Goal: Information Seeking & Learning: Compare options

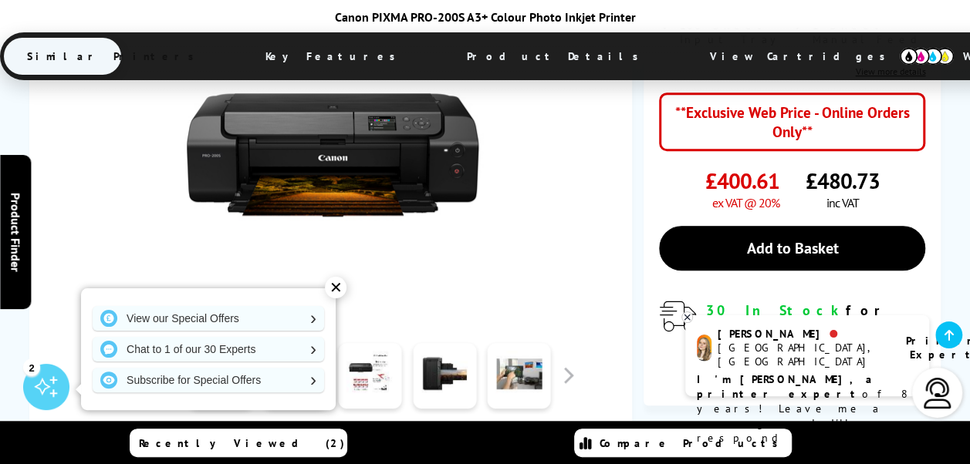
click at [334, 285] on div "✕" at bounding box center [336, 288] width 22 height 22
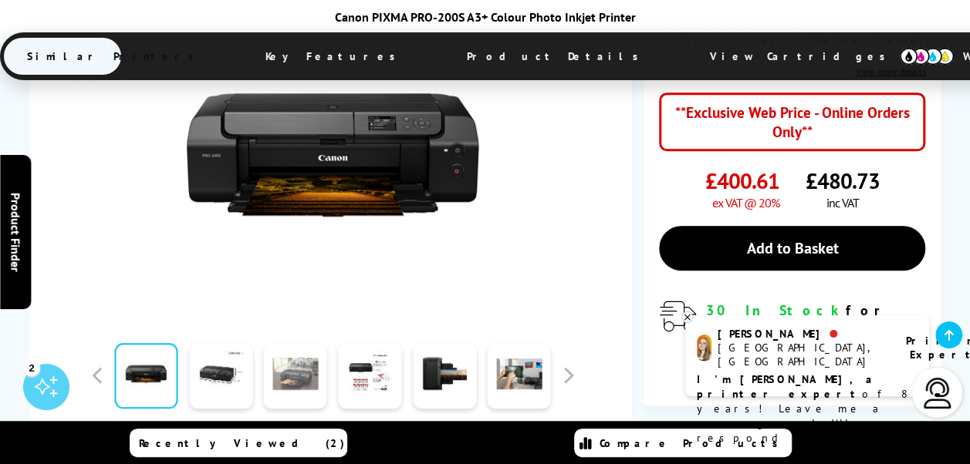
click at [287, 384] on link at bounding box center [295, 376] width 63 height 66
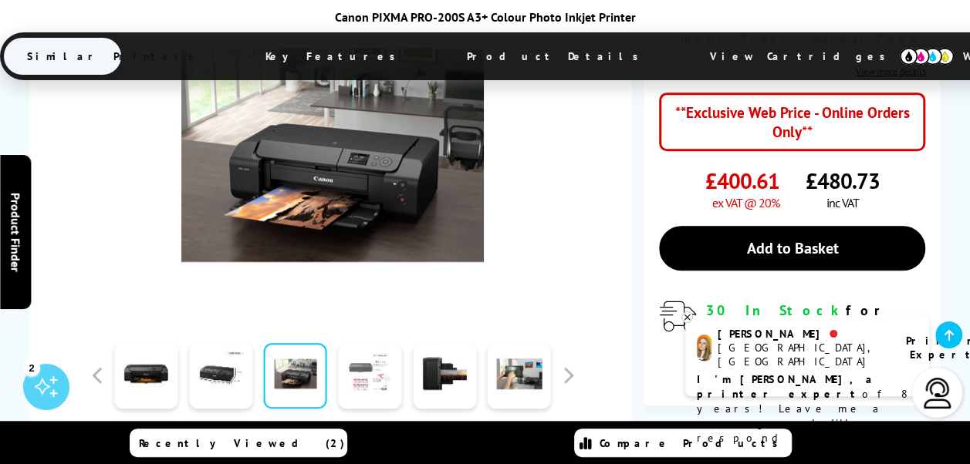
click at [374, 388] on link at bounding box center [369, 376] width 63 height 66
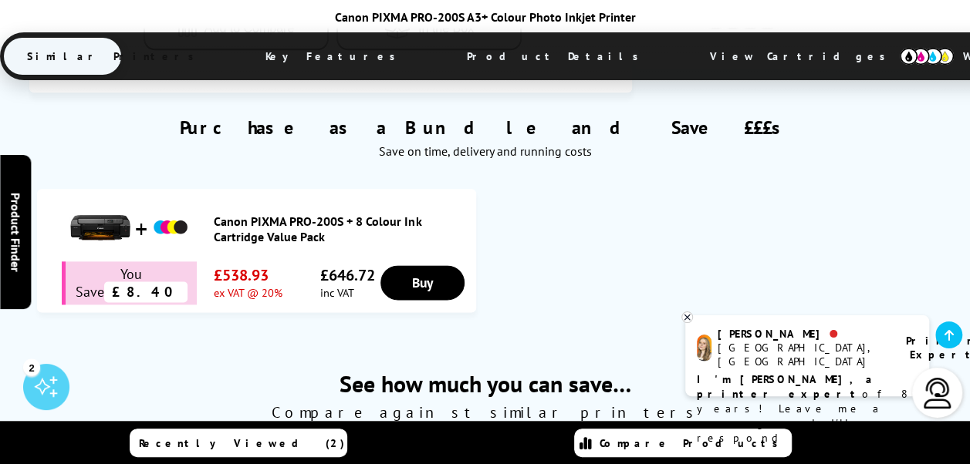
scroll to position [926, 0]
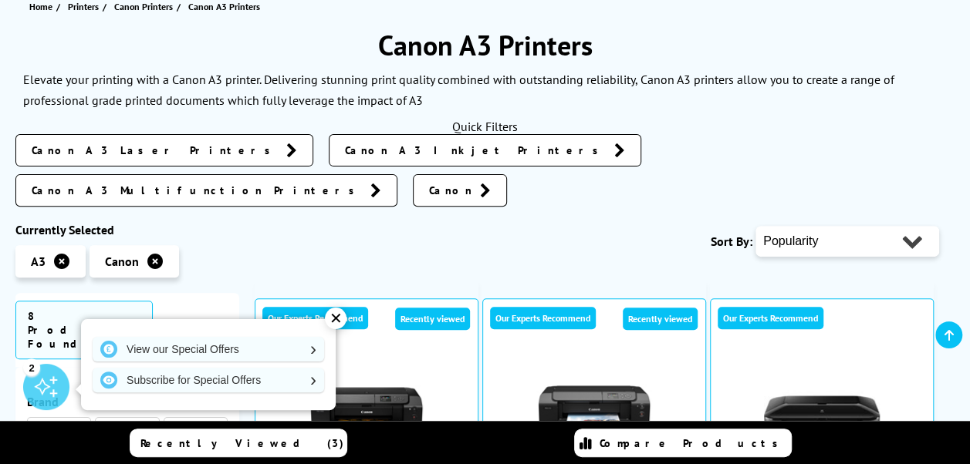
scroll to position [170, 0]
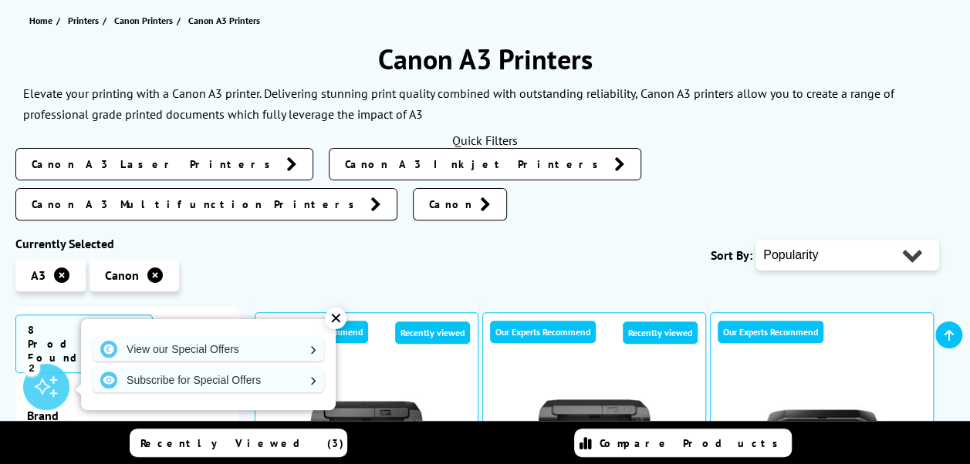
click at [151, 268] on icon at bounding box center [154, 275] width 15 height 15
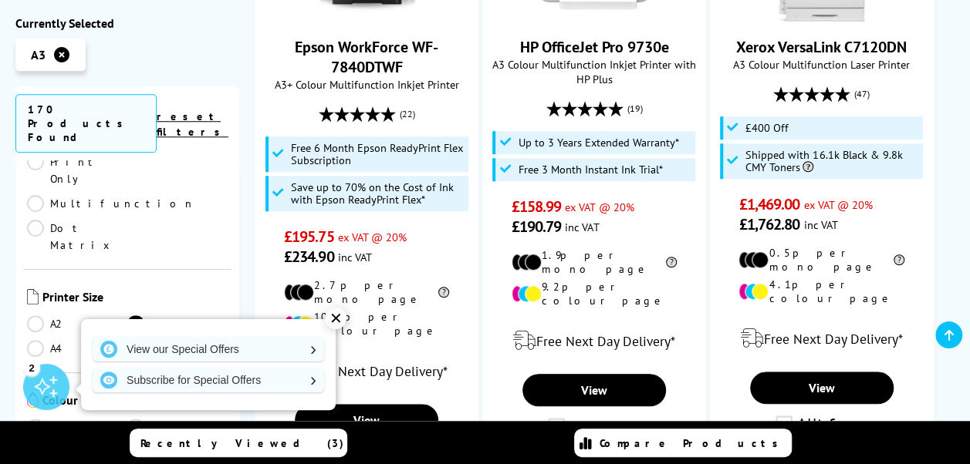
scroll to position [154, 0]
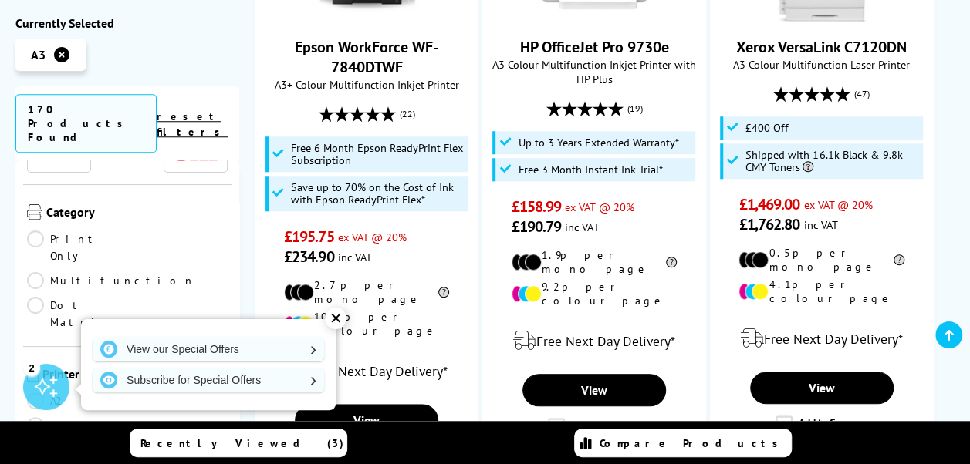
click at [134, 272] on link "Multifunction" at bounding box center [111, 280] width 168 height 17
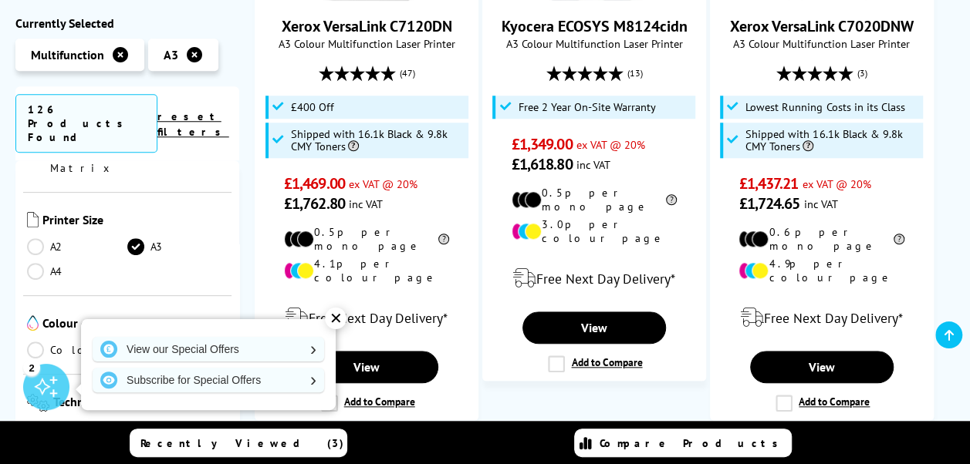
scroll to position [386, 0]
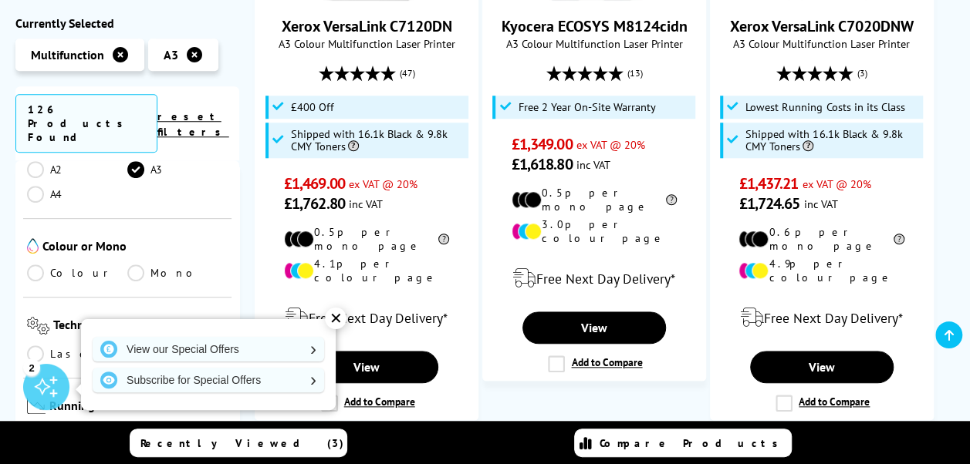
click at [35, 265] on link "Colour" at bounding box center [77, 273] width 100 height 17
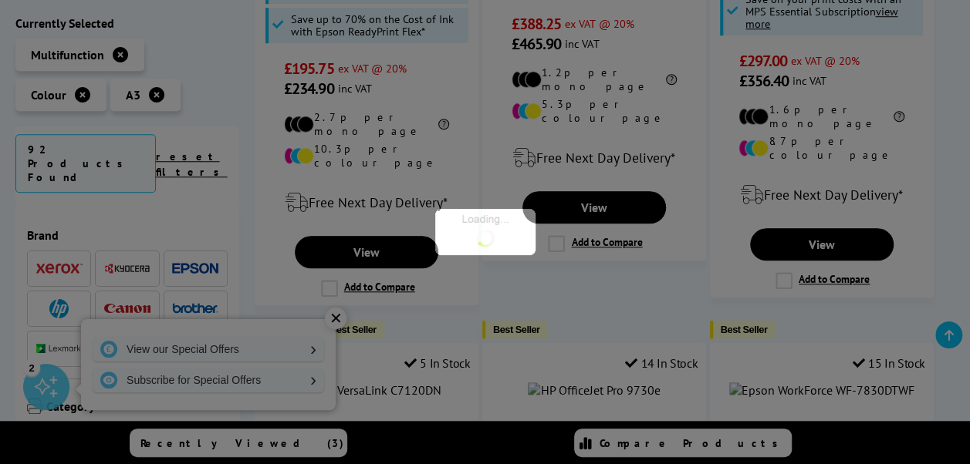
scroll to position [386, 0]
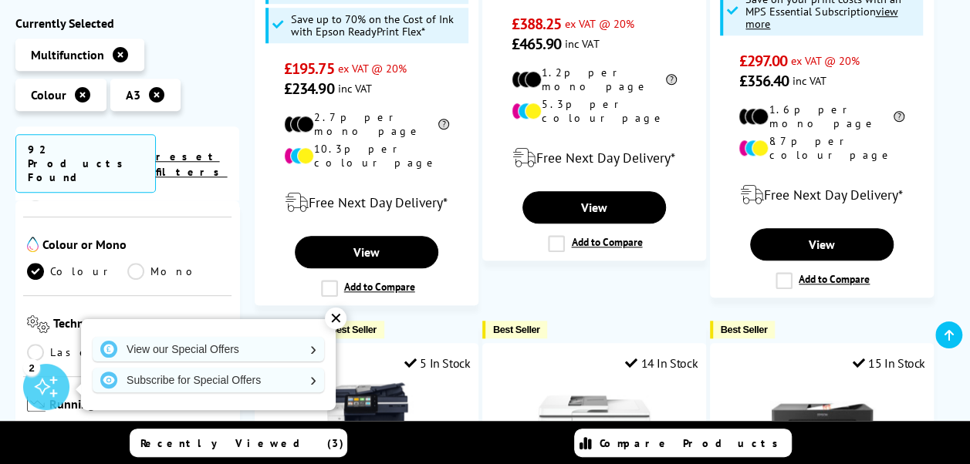
click at [134, 344] on link "Inkjet" at bounding box center [177, 352] width 100 height 17
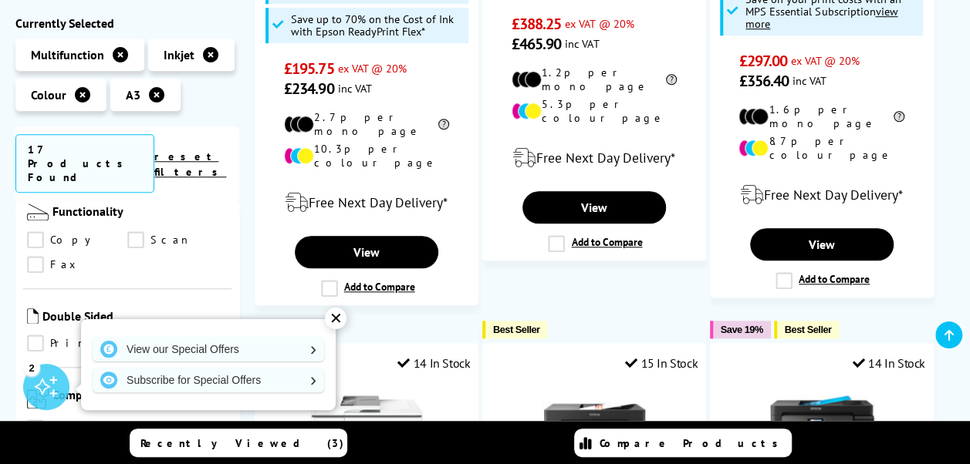
scroll to position [694, 0]
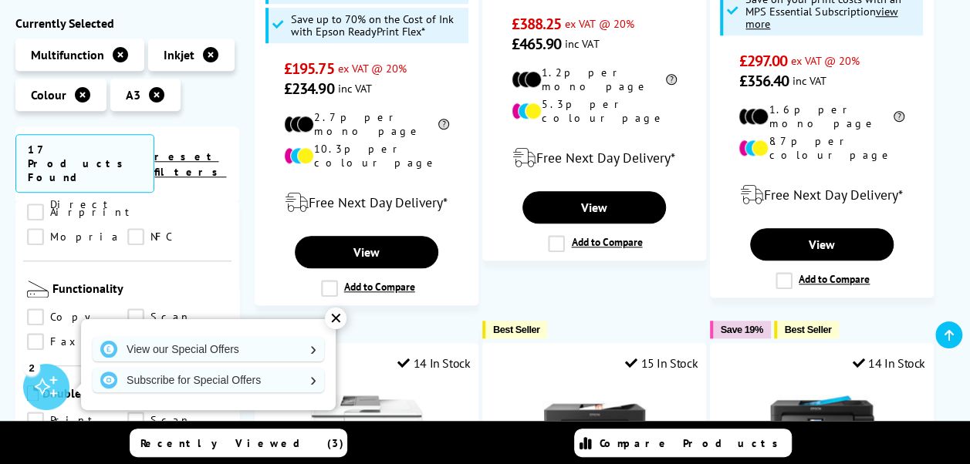
click at [134, 309] on link "Scan" at bounding box center [177, 317] width 100 height 17
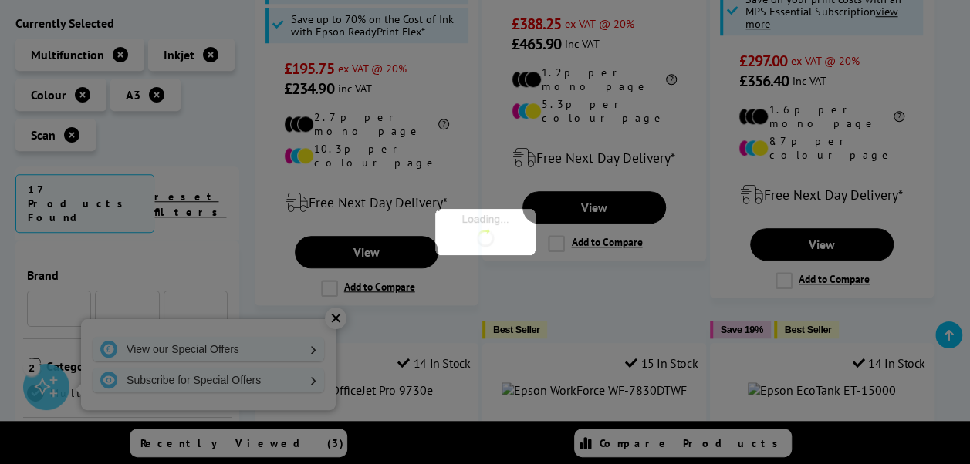
scroll to position [694, 0]
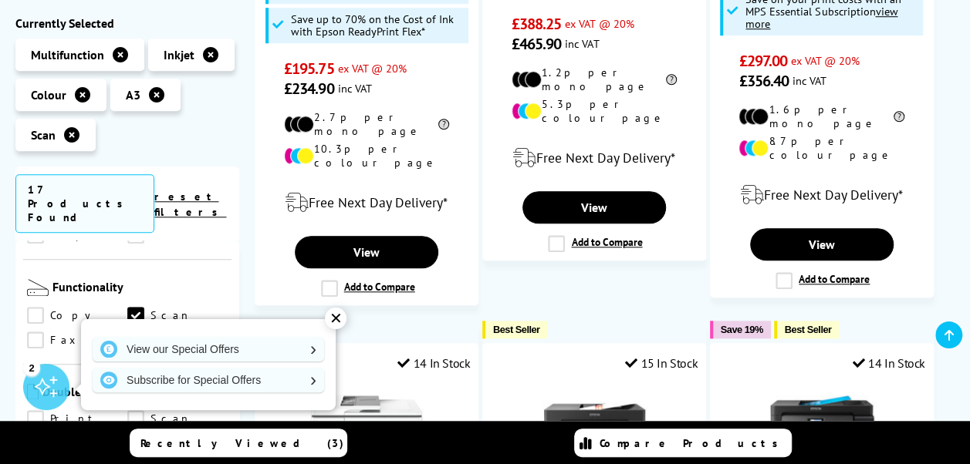
click at [38, 308] on link "Copy" at bounding box center [77, 316] width 100 height 17
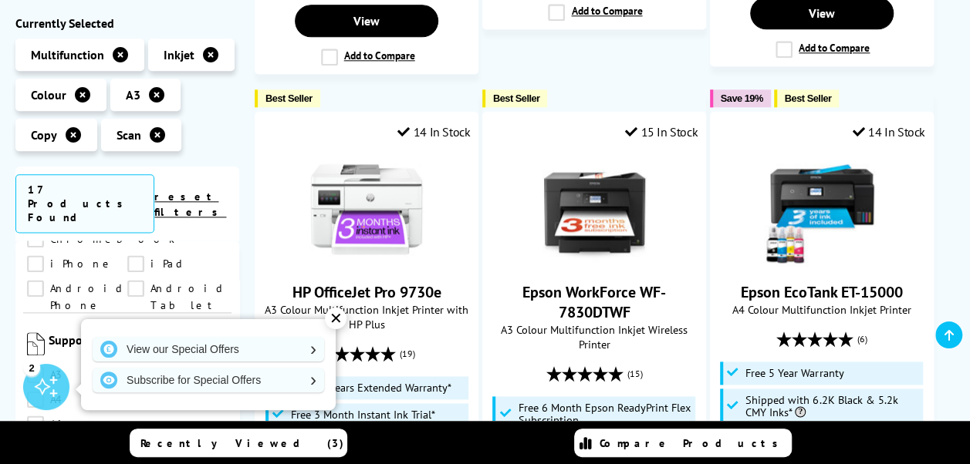
scroll to position [1157, 0]
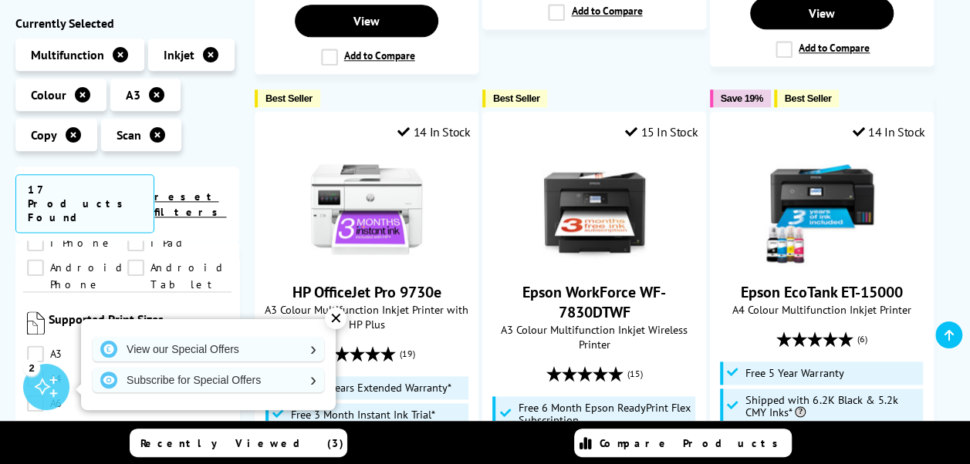
click at [31, 346] on link "A3" at bounding box center [77, 354] width 100 height 17
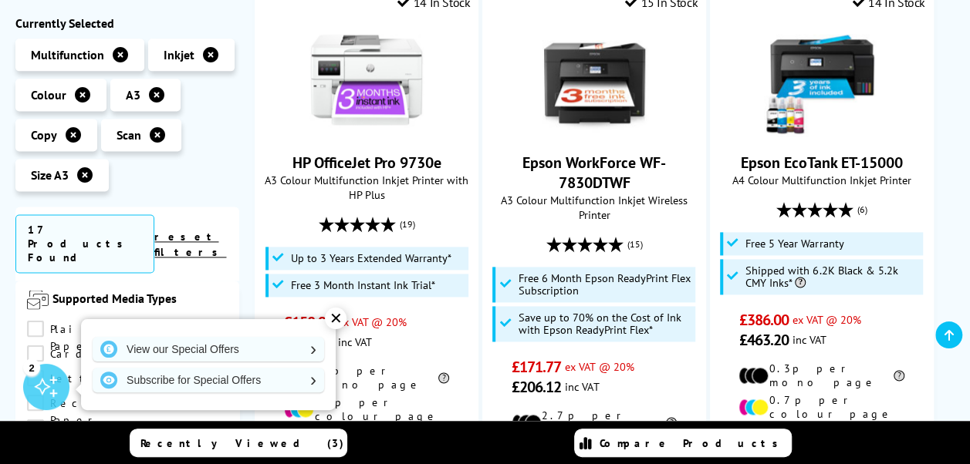
scroll to position [1018, 0]
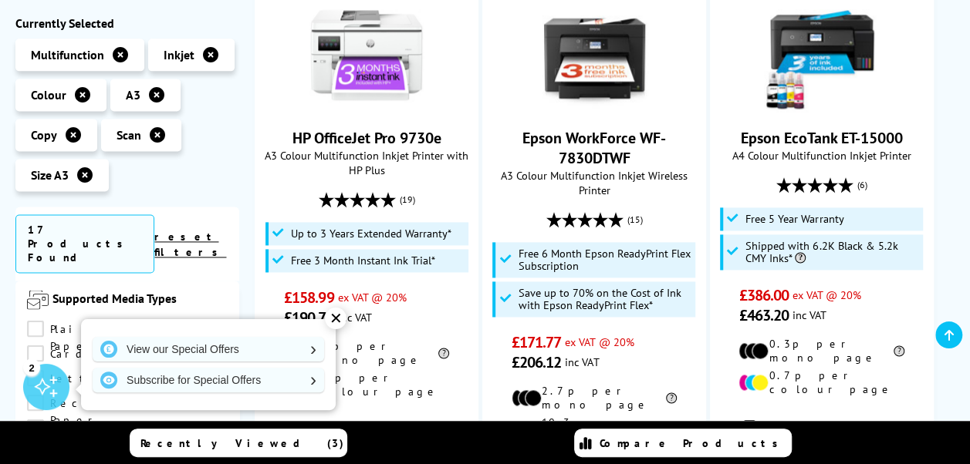
click at [327, 319] on div "✕" at bounding box center [336, 319] width 22 height 22
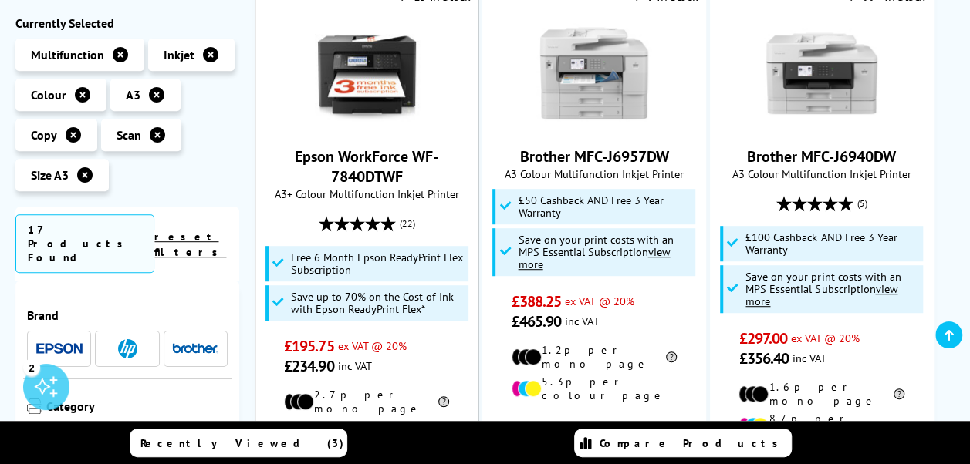
scroll to position [324, 0]
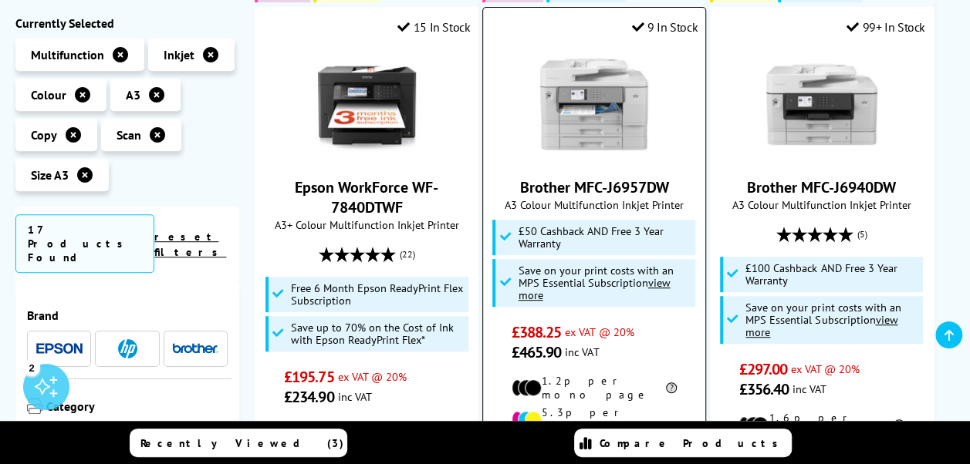
click at [604, 140] on img at bounding box center [594, 104] width 116 height 116
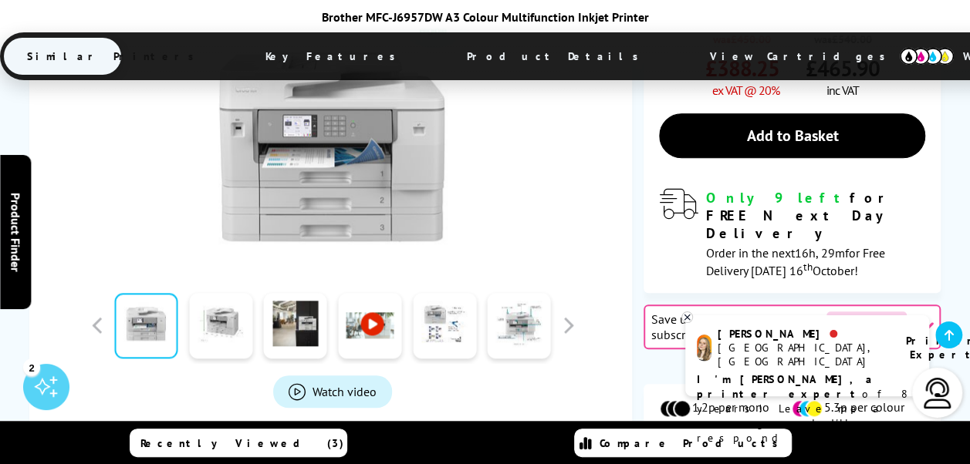
scroll to position [617, 0]
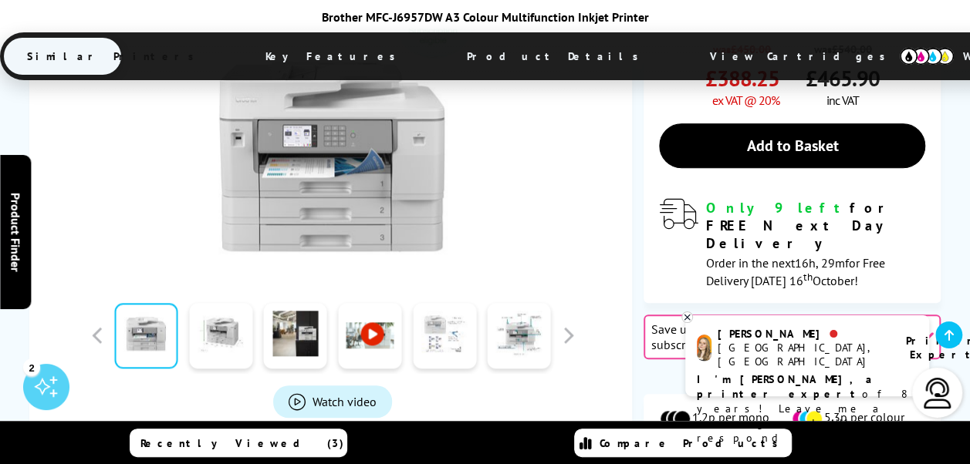
click at [454, 303] on link at bounding box center [444, 336] width 63 height 66
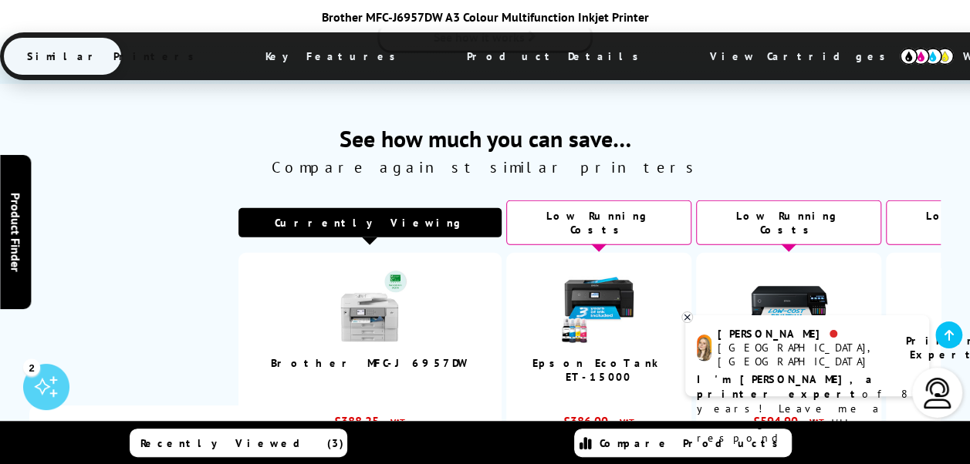
scroll to position [2160, 0]
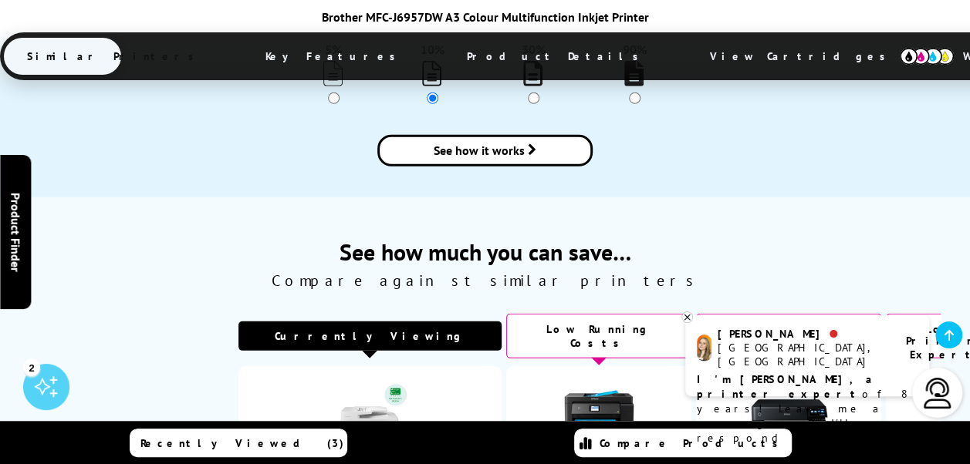
drag, startPoint x: 801, startPoint y: 272, endPoint x: 662, endPoint y: 282, distance: 140.0
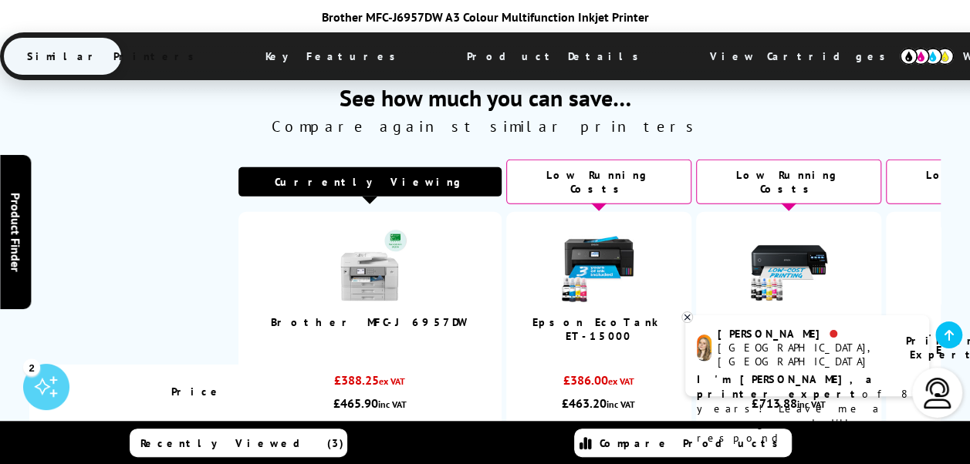
scroll to position [2391, 0]
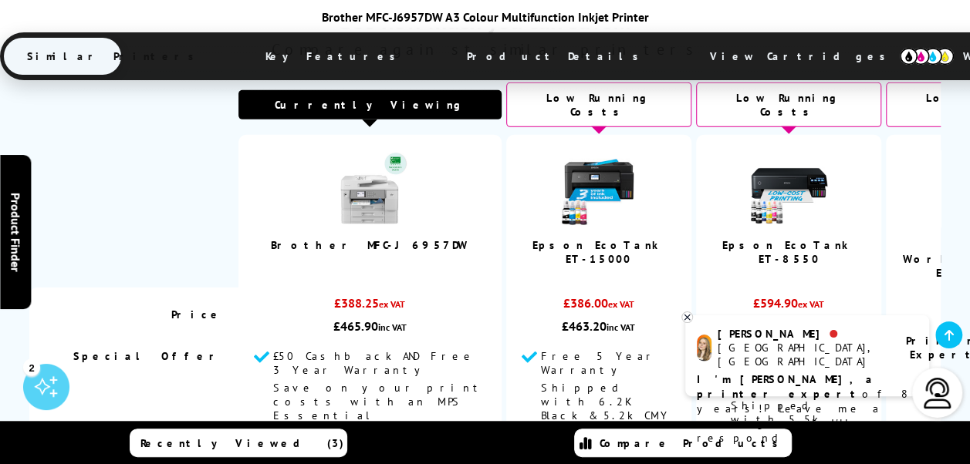
drag, startPoint x: 387, startPoint y: 407, endPoint x: 261, endPoint y: 407, distance: 126.5
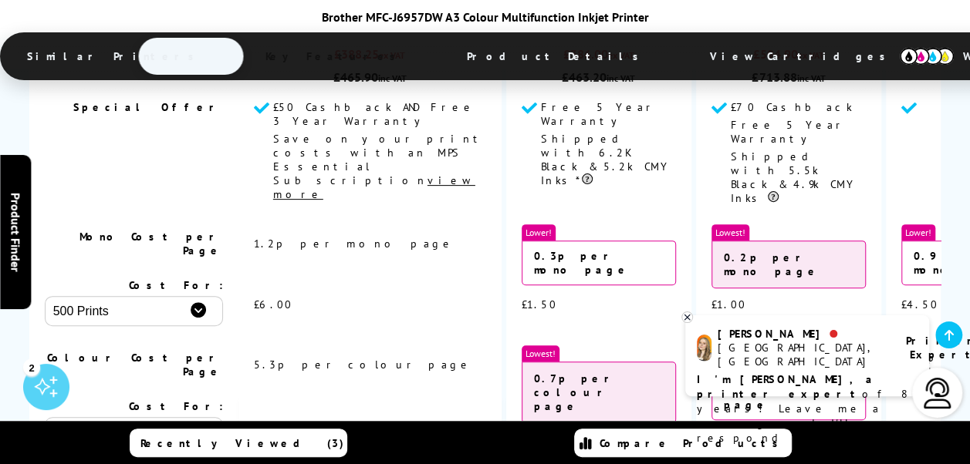
scroll to position [2700, 0]
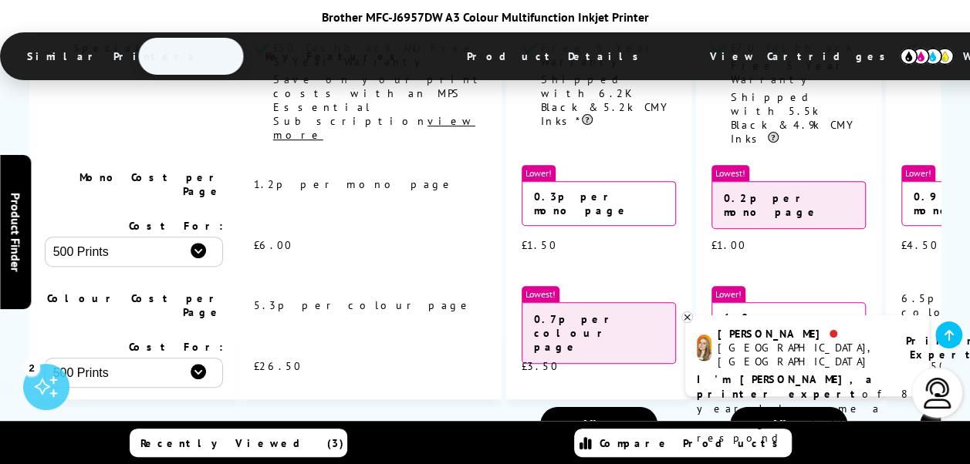
click at [950, 336] on icon at bounding box center [948, 335] width 9 height 12
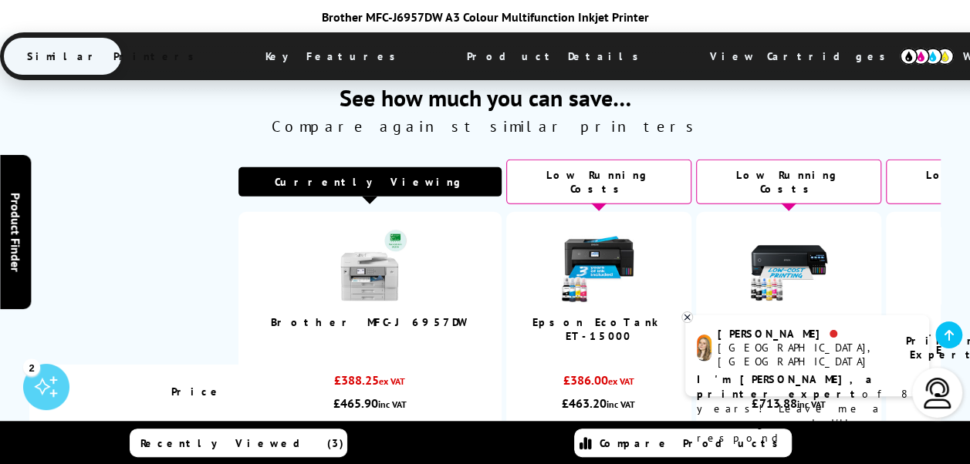
scroll to position [2160, 0]
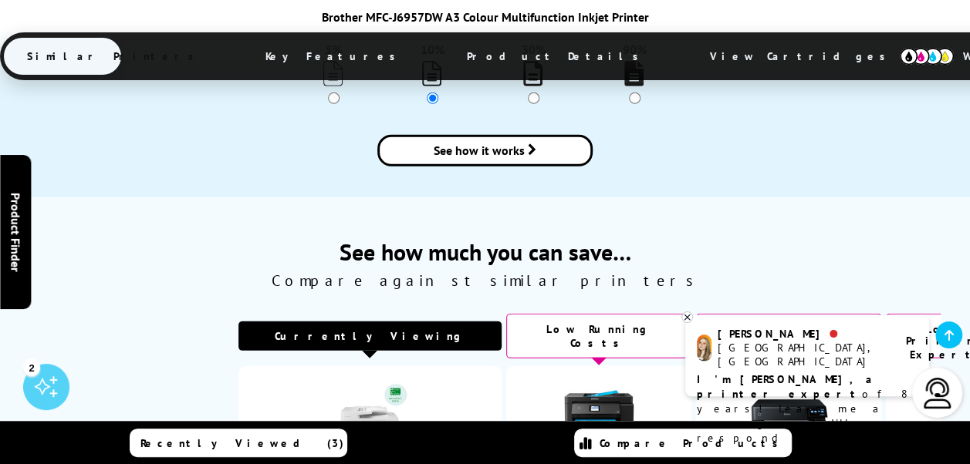
drag, startPoint x: 899, startPoint y: 197, endPoint x: 815, endPoint y: 205, distance: 85.2
click at [815, 366] on tr "Brother MFC-J6957DW Epson EcoTank ET-15000" at bounding box center [549, 442] width 1041 height 153
drag, startPoint x: 165, startPoint y: 193, endPoint x: 253, endPoint y: 187, distance: 88.1
click at [238, 366] on td at bounding box center [133, 442] width 209 height 153
drag, startPoint x: 221, startPoint y: 187, endPoint x: 120, endPoint y: 187, distance: 100.3
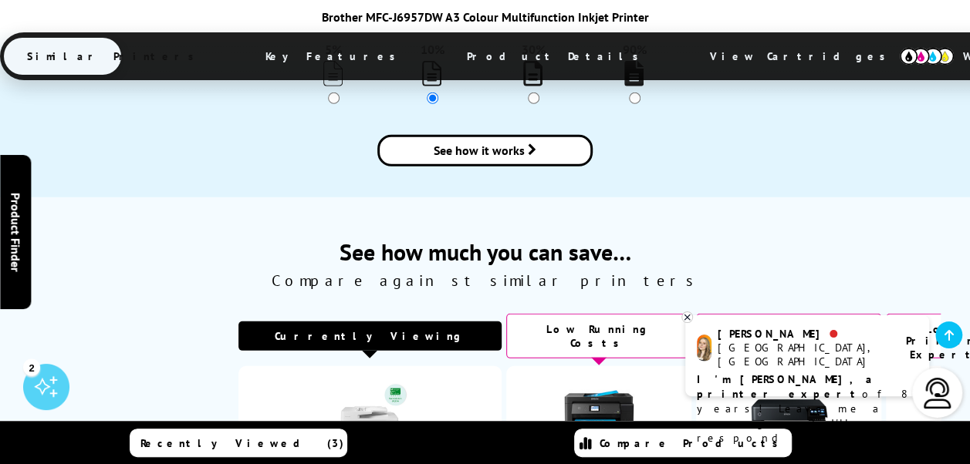
click at [120, 366] on td at bounding box center [133, 442] width 209 height 153
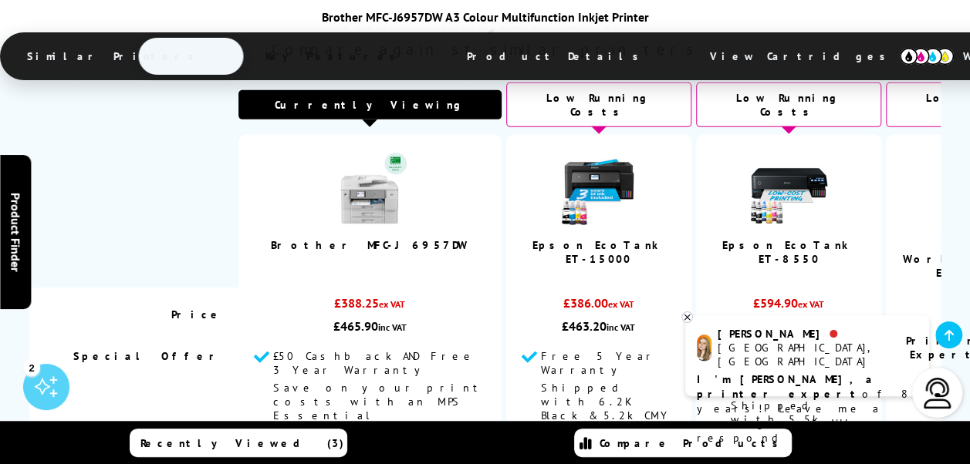
scroll to position [2391, 0]
click at [553, 342] on td "Free 5 Year Warranty Shipped with 6.2K Black & 5.2k CMY Inks*" at bounding box center [598, 404] width 185 height 124
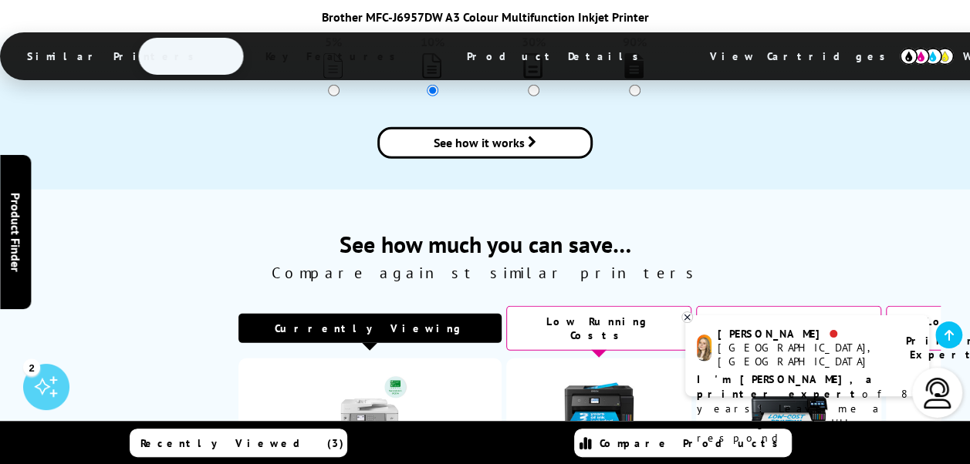
scroll to position [2160, 0]
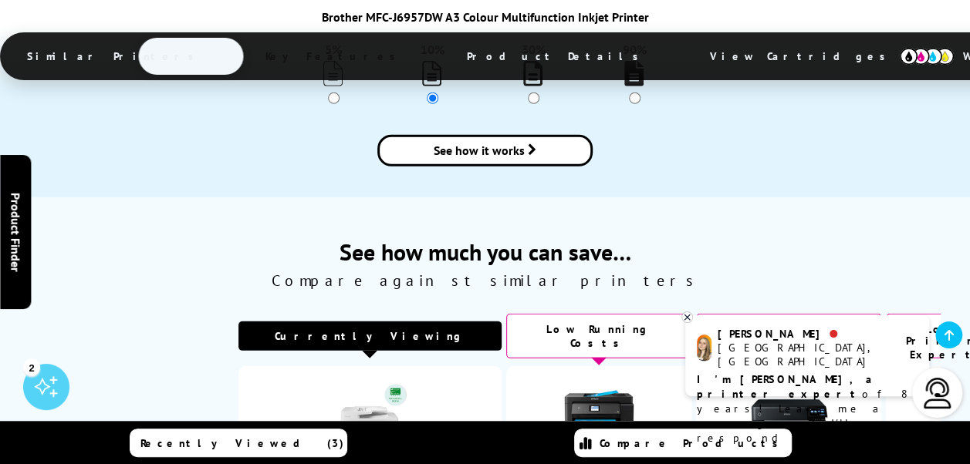
click at [574, 382] on img at bounding box center [598, 420] width 77 height 77
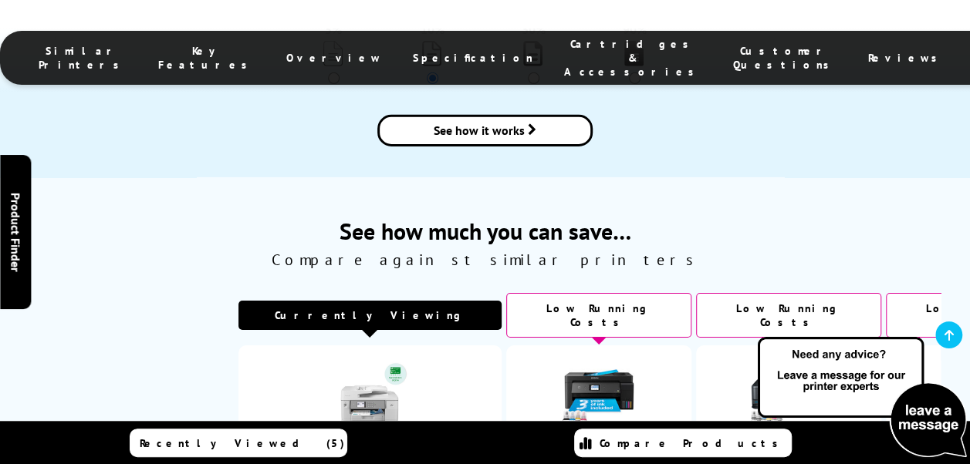
scroll to position [2377, 0]
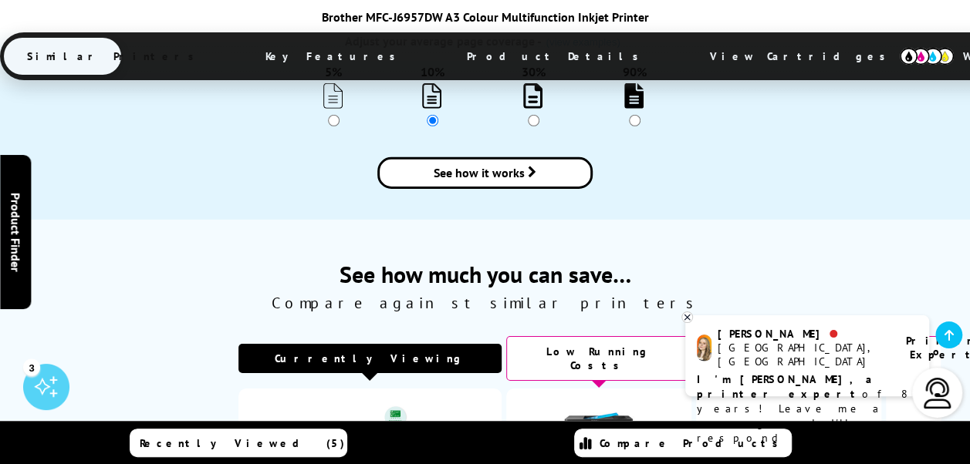
click at [770, 404] on img at bounding box center [788, 442] width 77 height 77
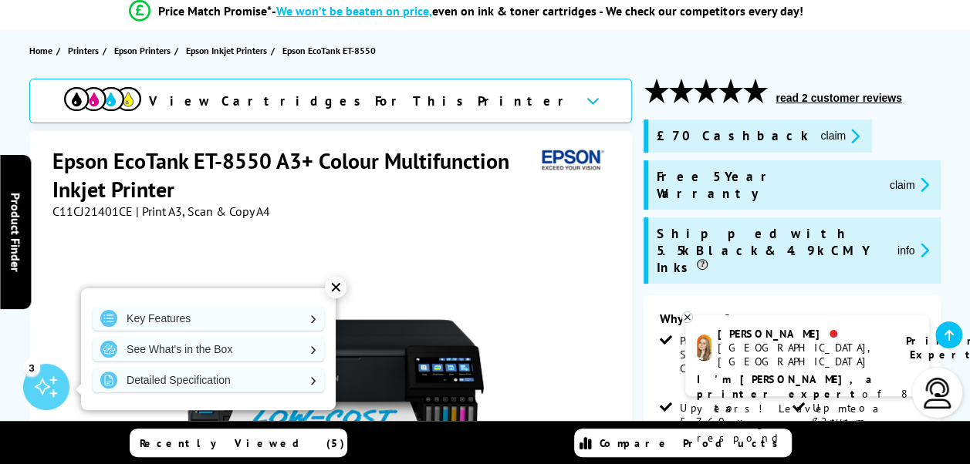
scroll to position [154, 0]
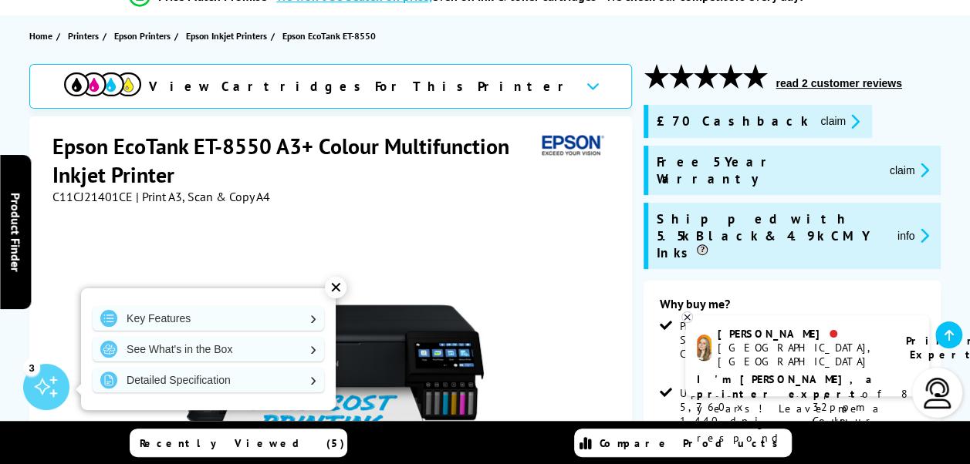
click at [685, 318] on icon at bounding box center [687, 318] width 10 height 12
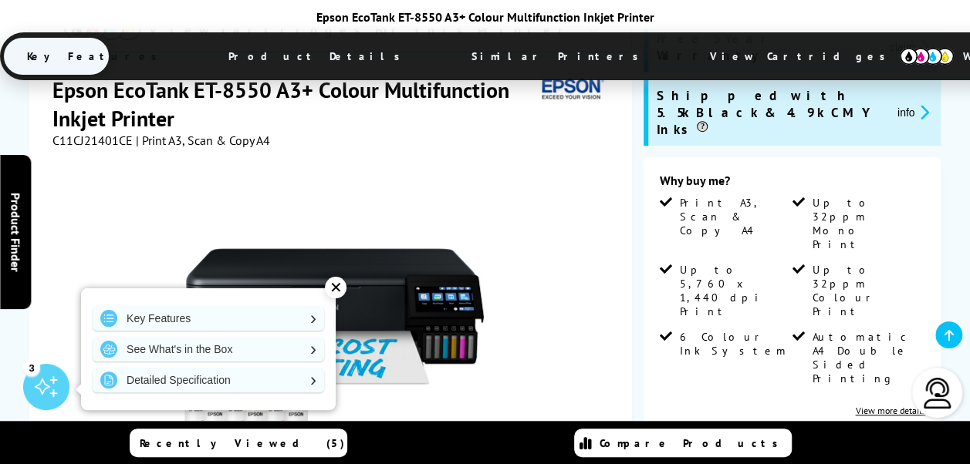
scroll to position [309, 0]
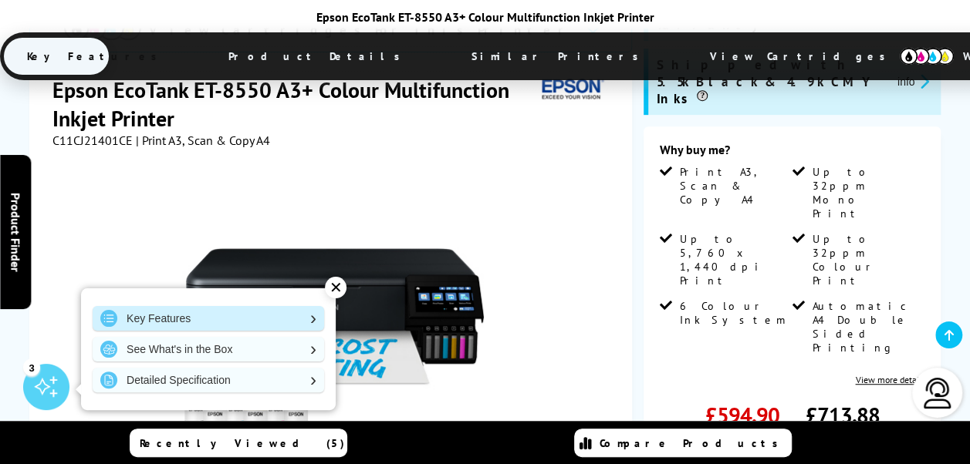
click at [167, 322] on link "Key Features" at bounding box center [208, 318] width 231 height 25
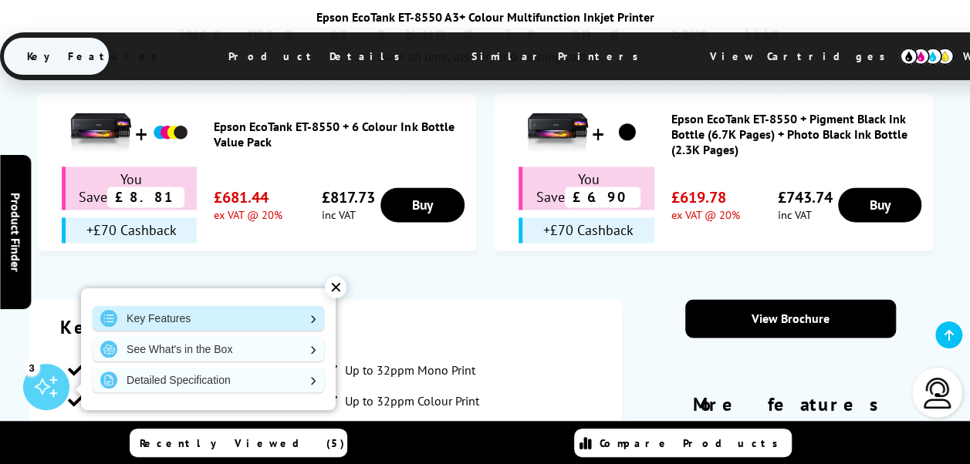
scroll to position [1160, 0]
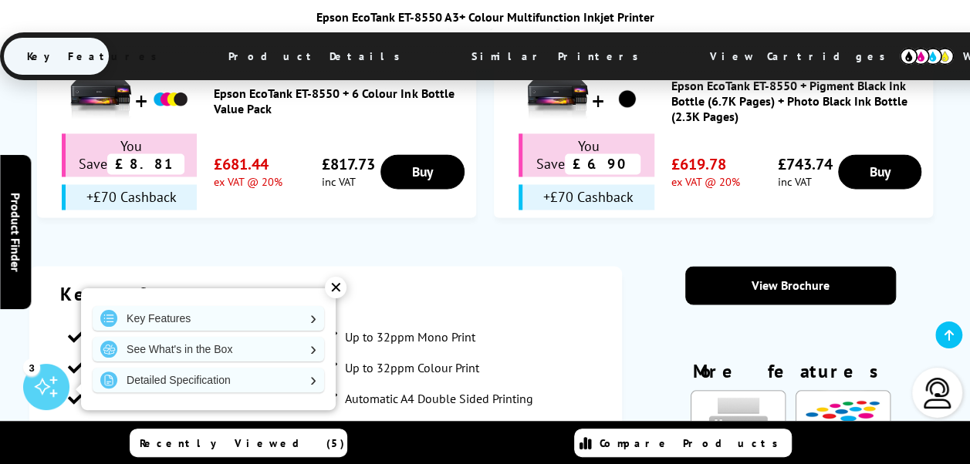
click at [335, 288] on div "✕" at bounding box center [336, 288] width 22 height 22
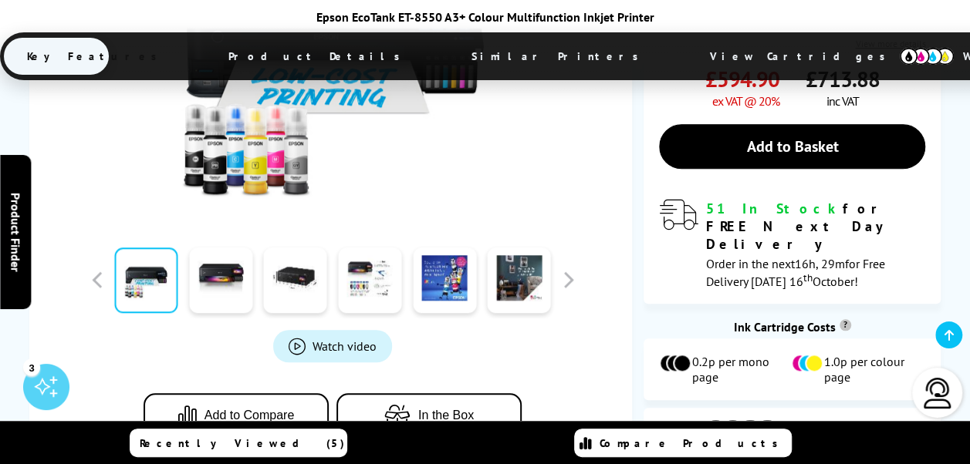
scroll to position [620, 0]
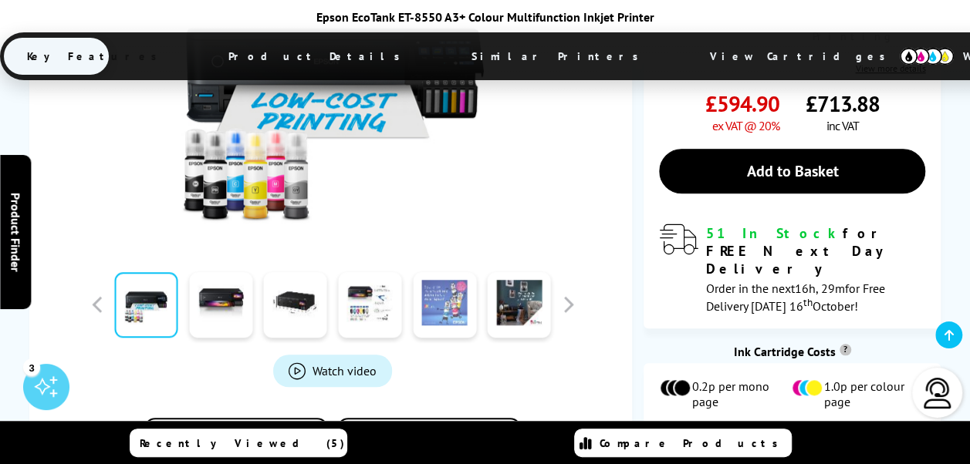
click at [454, 272] on link at bounding box center [444, 305] width 63 height 66
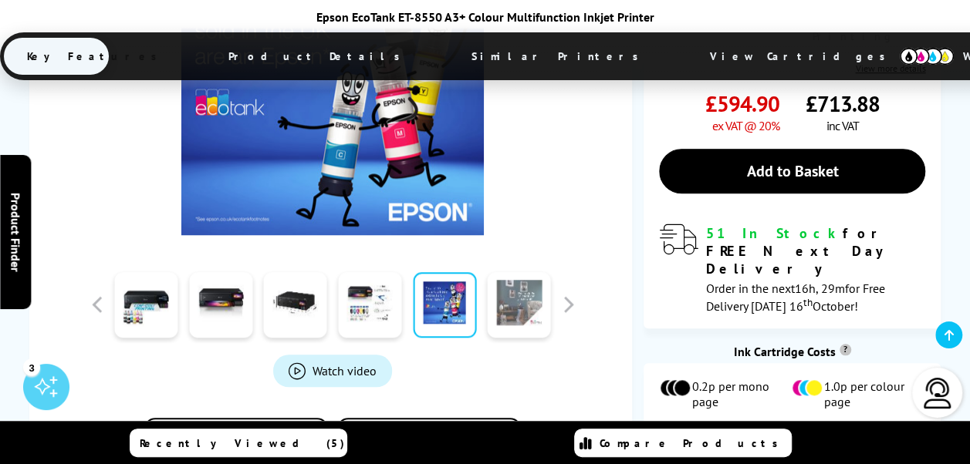
click at [529, 272] on link at bounding box center [519, 305] width 63 height 66
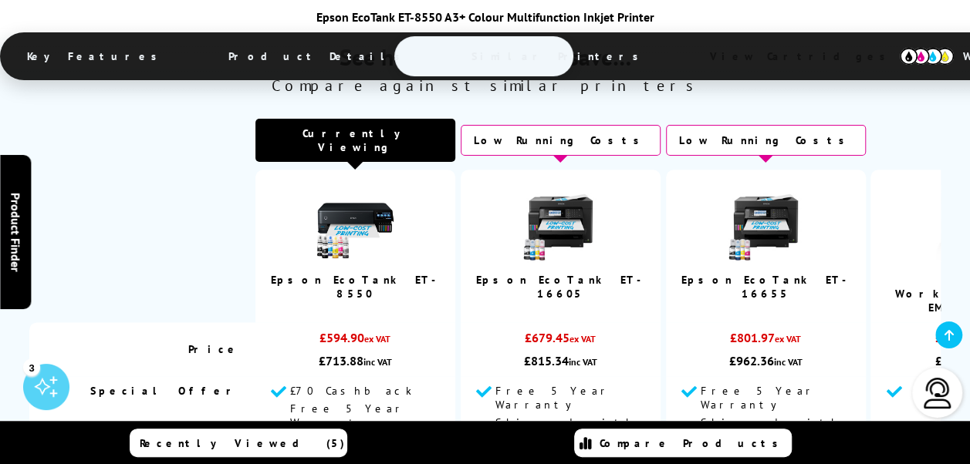
scroll to position [3629, 0]
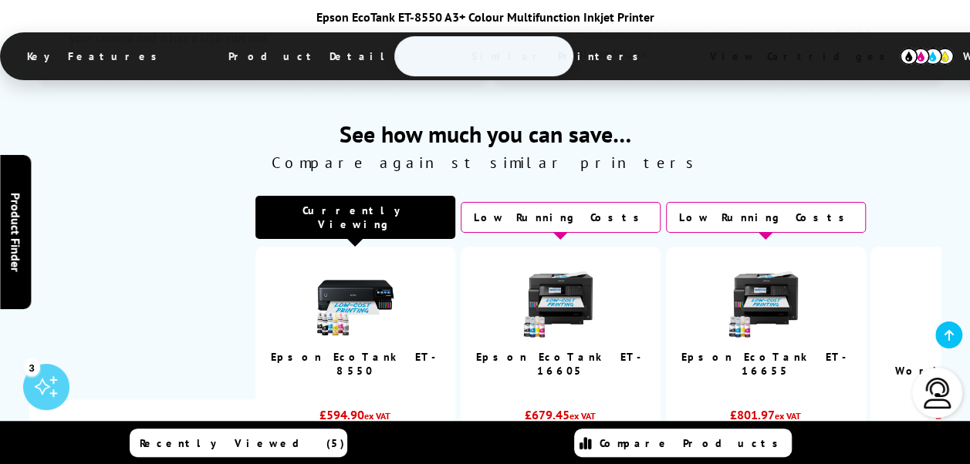
click at [574, 262] on img at bounding box center [559, 300] width 77 height 77
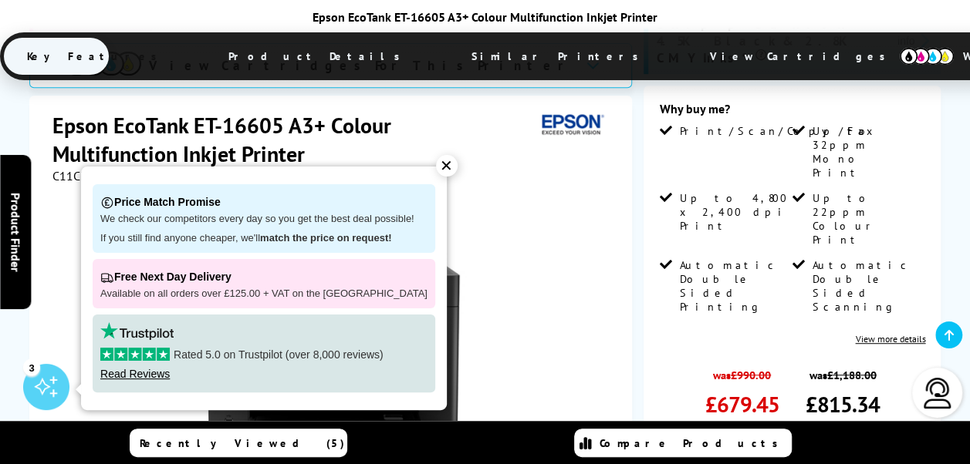
click at [436, 165] on div "✕" at bounding box center [447, 166] width 22 height 22
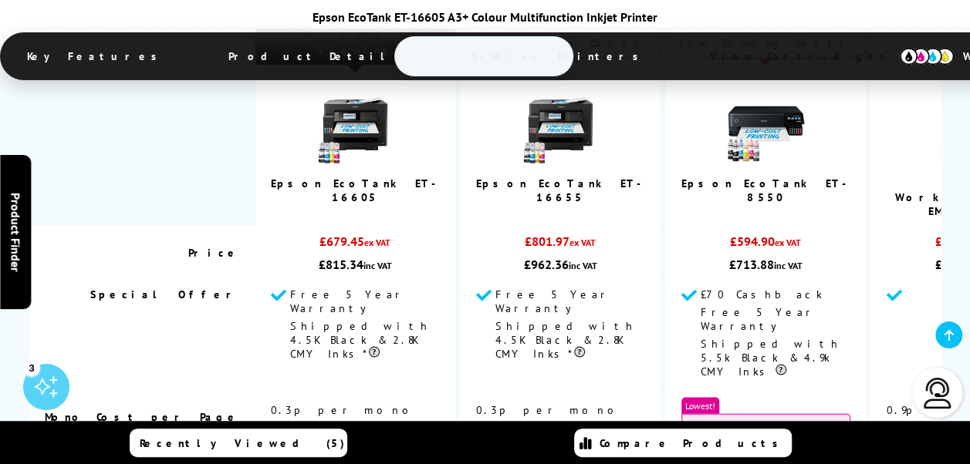
scroll to position [4551, 0]
